Goal: Information Seeking & Learning: Learn about a topic

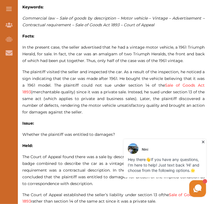
scroll to position [335, 0]
